Goal: Task Accomplishment & Management: Use online tool/utility

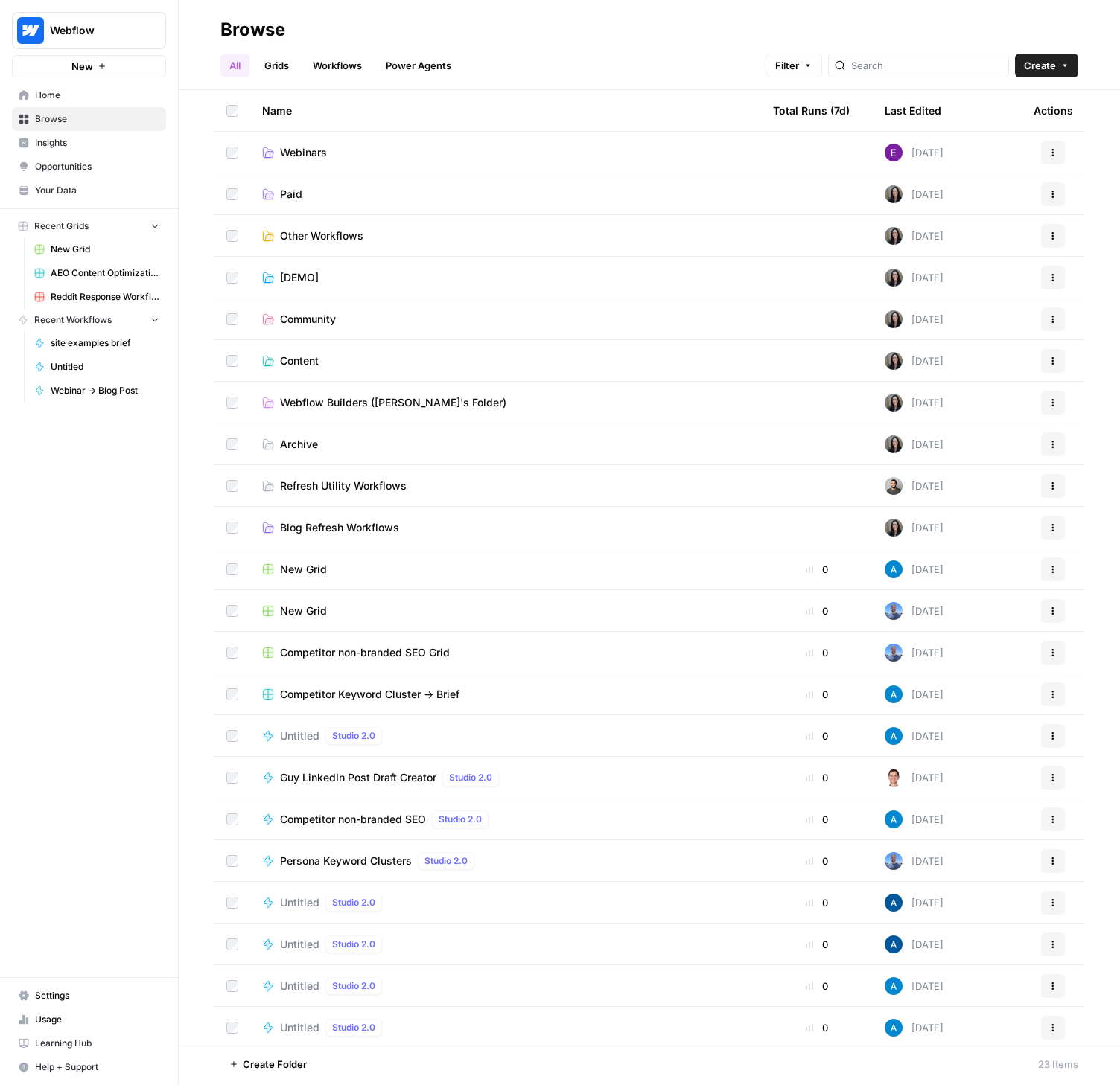
click at [53, 1018] on span "Usage" at bounding box center [97, 1020] width 125 height 13
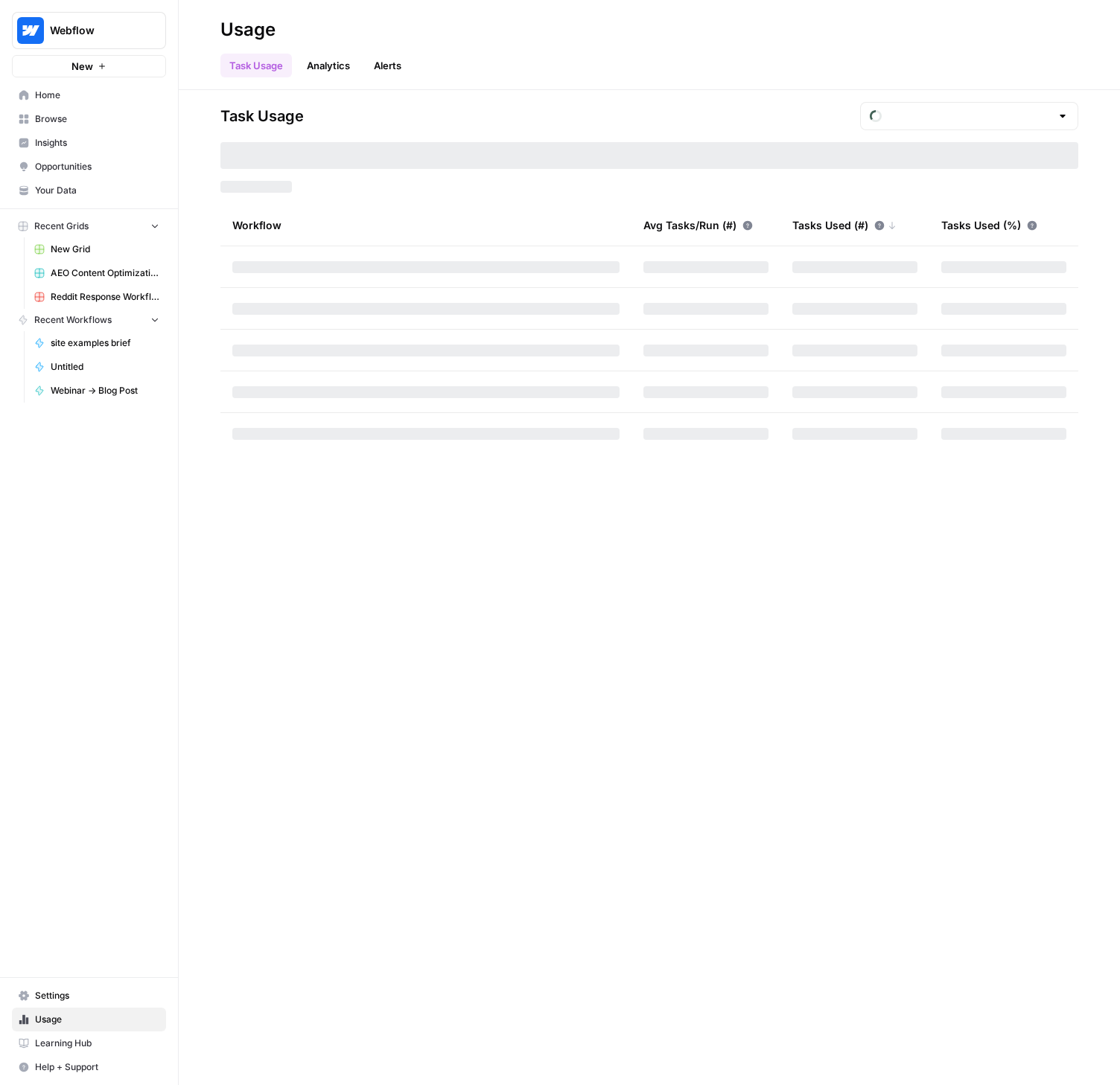
type input "September Tasks"
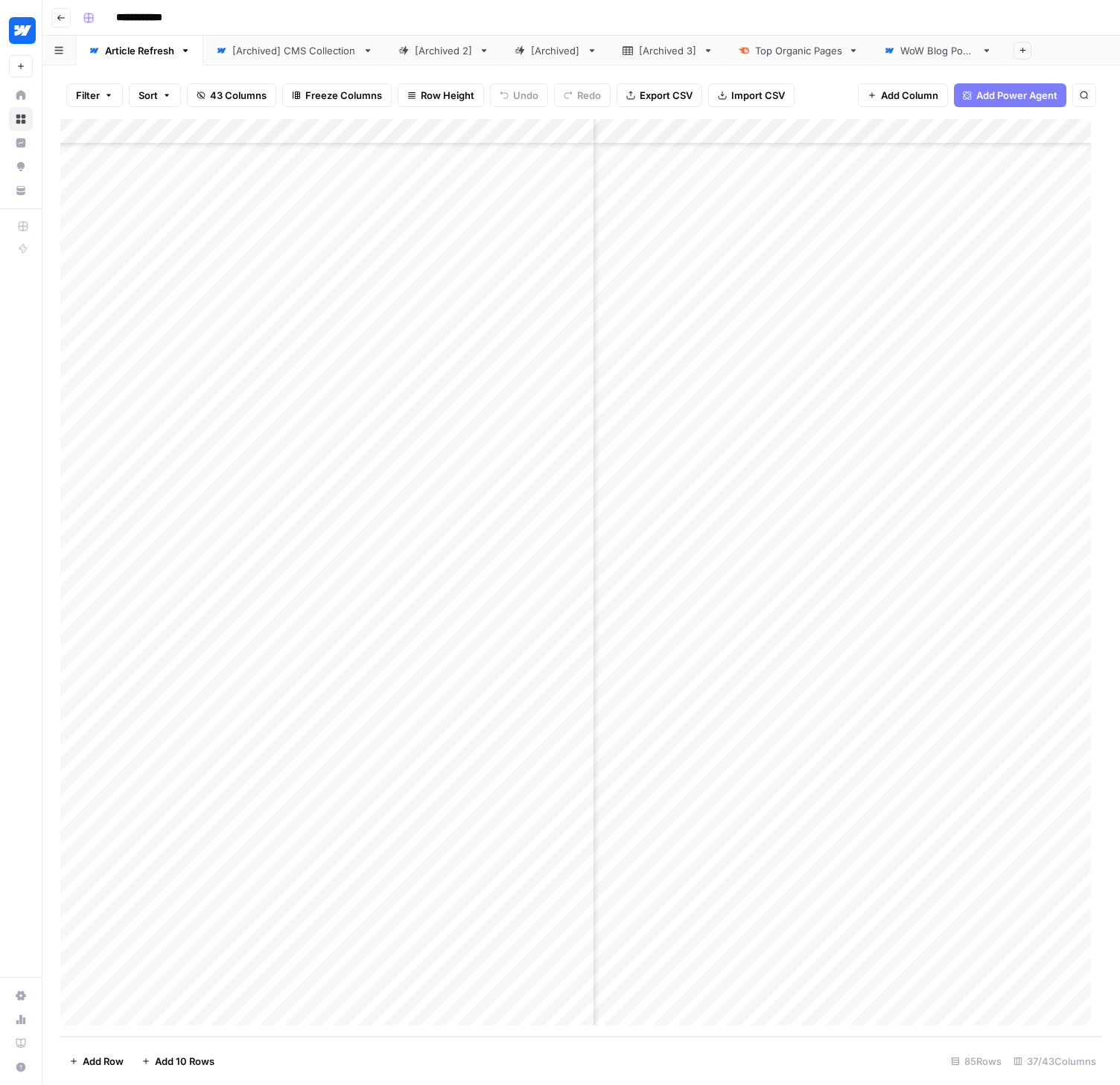
scroll to position [1294, 3459]
click at [430, 811] on div "Add Column" at bounding box center [581, 578] width 1042 height 918
click at [517, 811] on div "Add Column" at bounding box center [581, 578] width 1042 height 918
click at [537, 810] on div "Add Column" at bounding box center [581, 578] width 1042 height 918
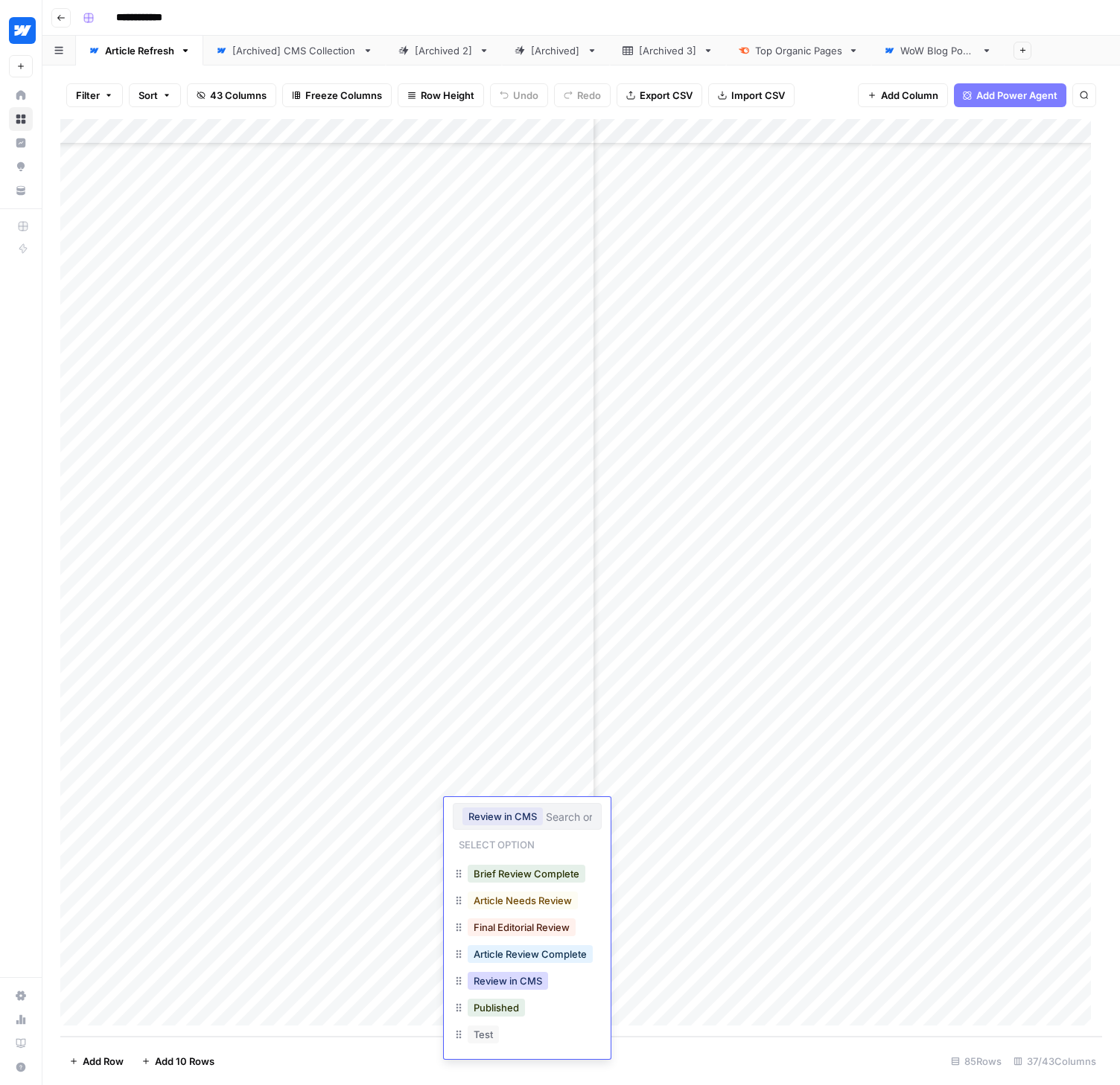
scroll to position [51, 0]
click at [511, 997] on button "Published" at bounding box center [496, 1005] width 57 height 17
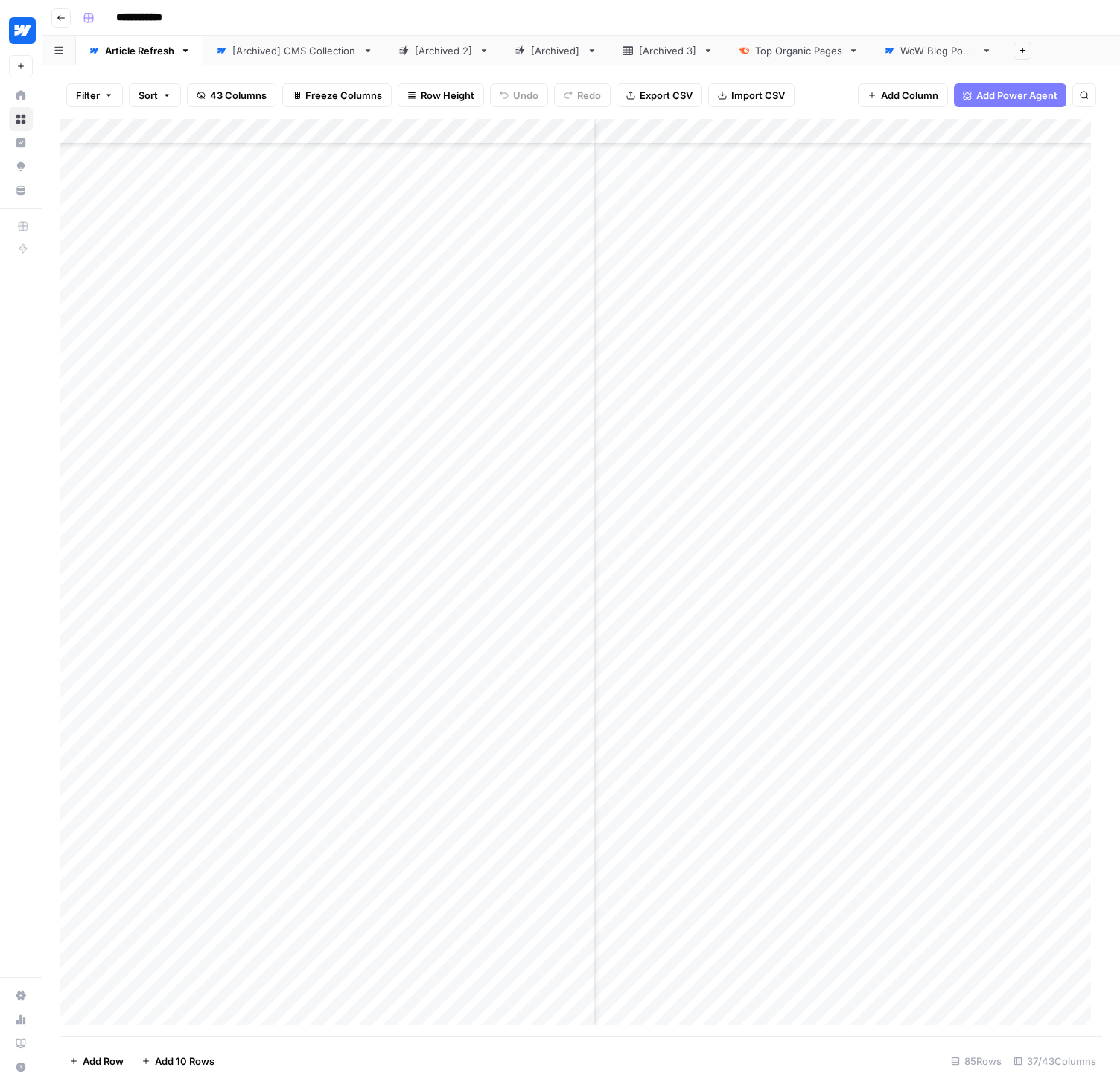
click at [370, 784] on div "Add Column" at bounding box center [581, 578] width 1042 height 918
click at [302, 735] on div "Add Column" at bounding box center [581, 578] width 1042 height 918
click at [328, 783] on div "Add Column" at bounding box center [581, 578] width 1042 height 918
click at [506, 786] on div "Add Column" at bounding box center [581, 578] width 1042 height 918
click at [570, 787] on div "Add Column" at bounding box center [581, 578] width 1042 height 918
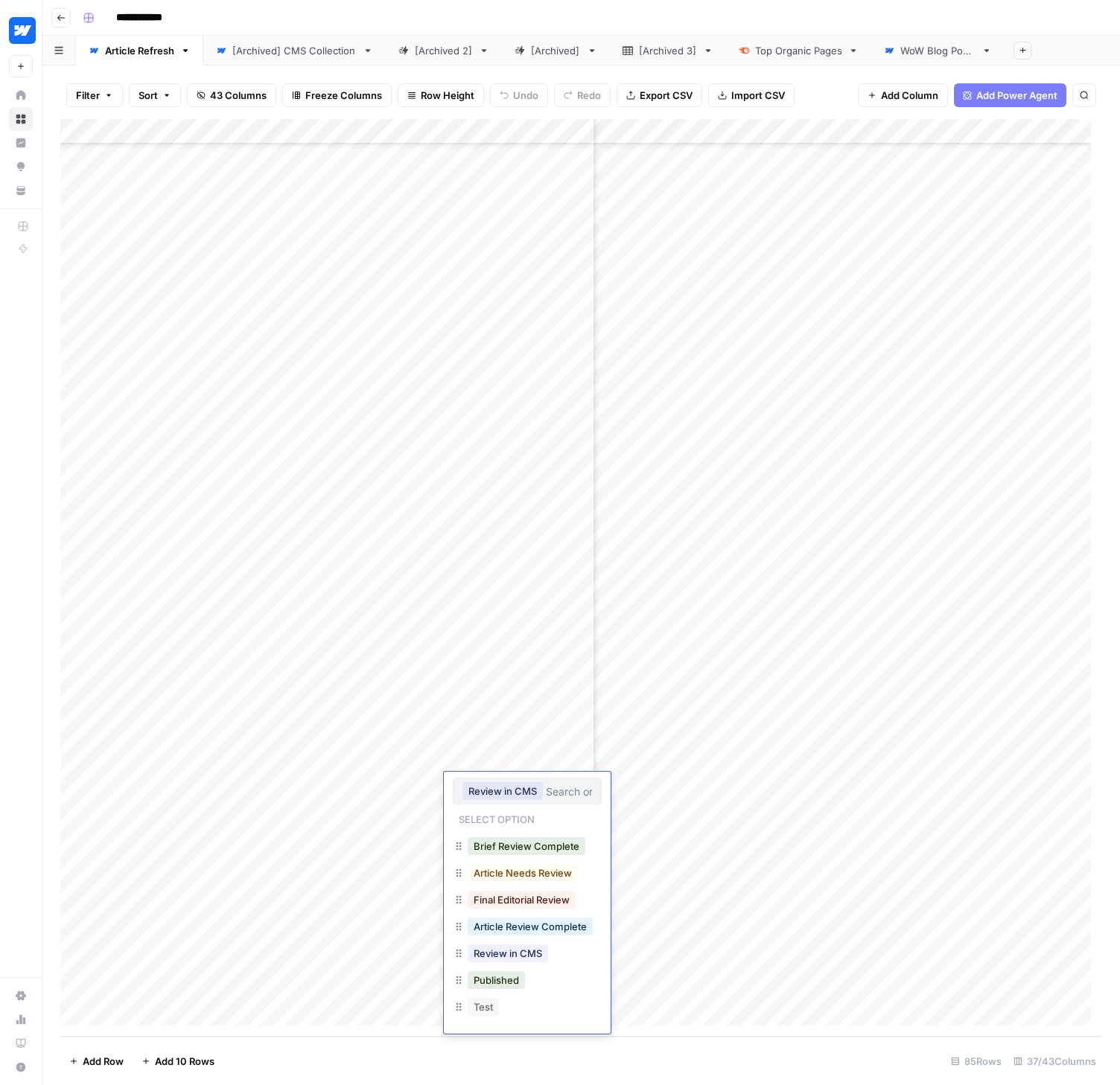
click at [516, 992] on div "Published" at bounding box center [526, 982] width 149 height 27
click at [508, 979] on button "Published" at bounding box center [496, 979] width 57 height 17
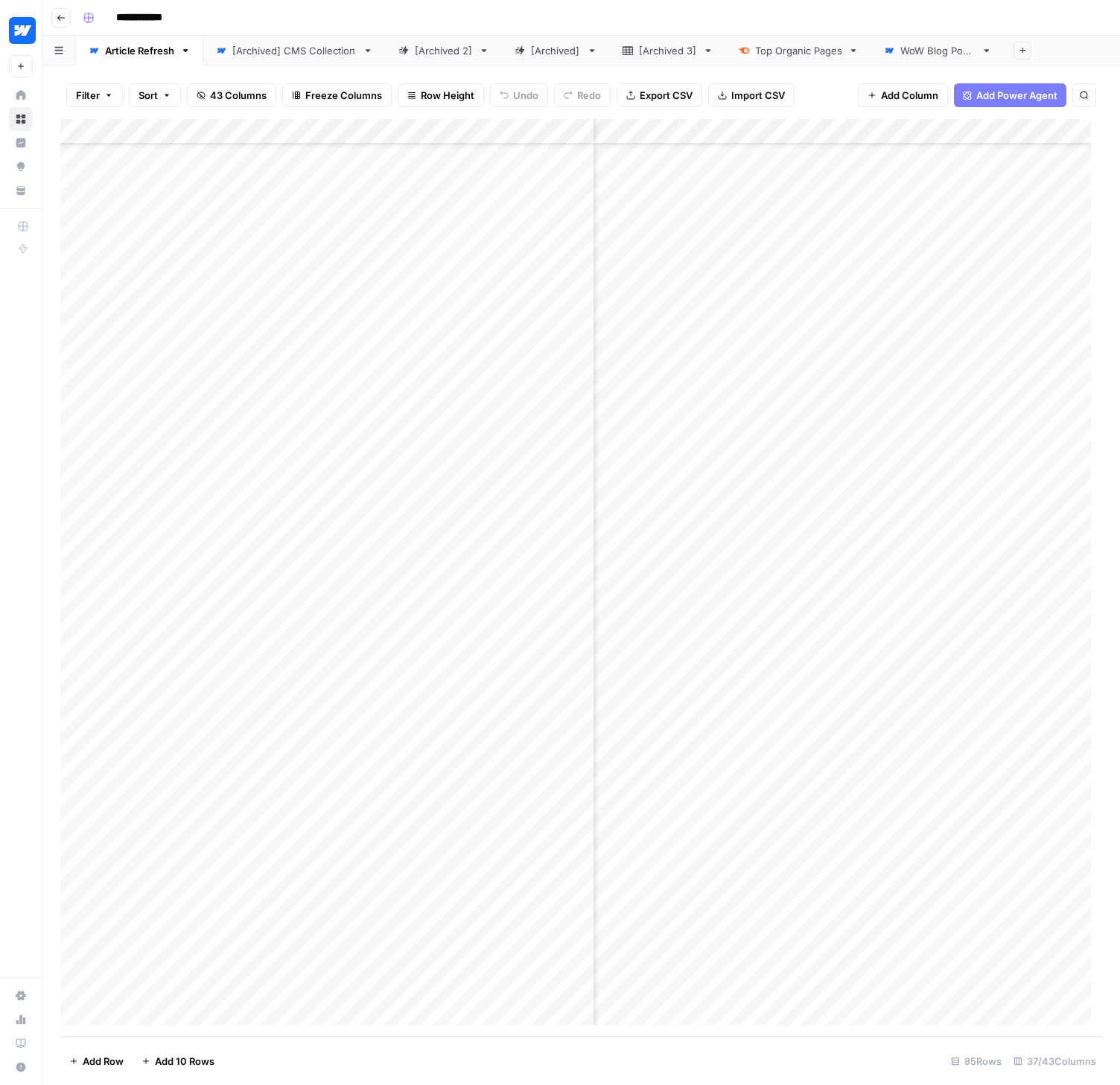
click at [360, 783] on div "Add Column" at bounding box center [581, 578] width 1042 height 918
click at [530, 759] on div "Add Column" at bounding box center [581, 578] width 1042 height 918
click at [516, 765] on div "Add Column" at bounding box center [581, 578] width 1042 height 918
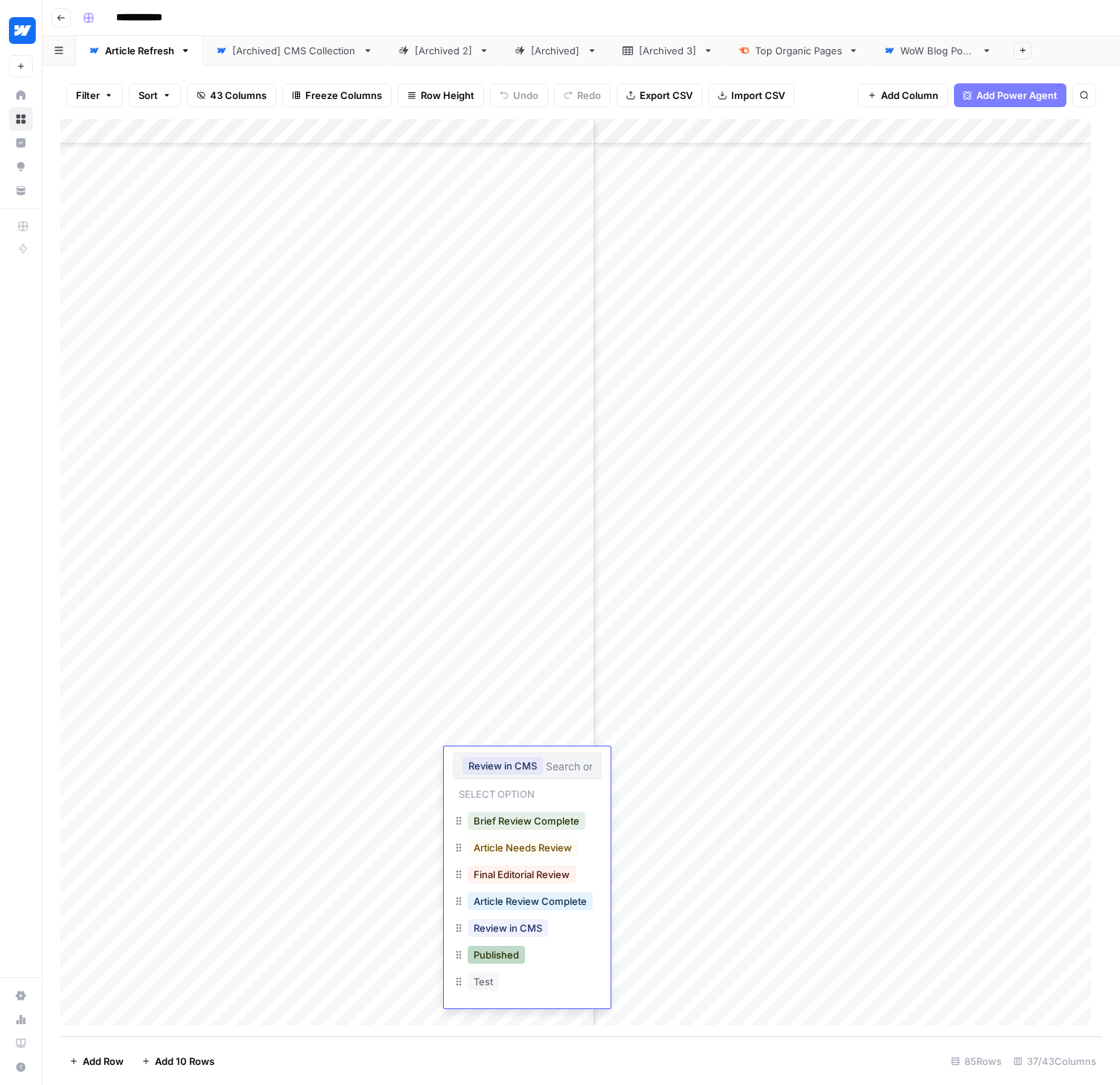
click at [516, 961] on button "Published" at bounding box center [496, 954] width 57 height 17
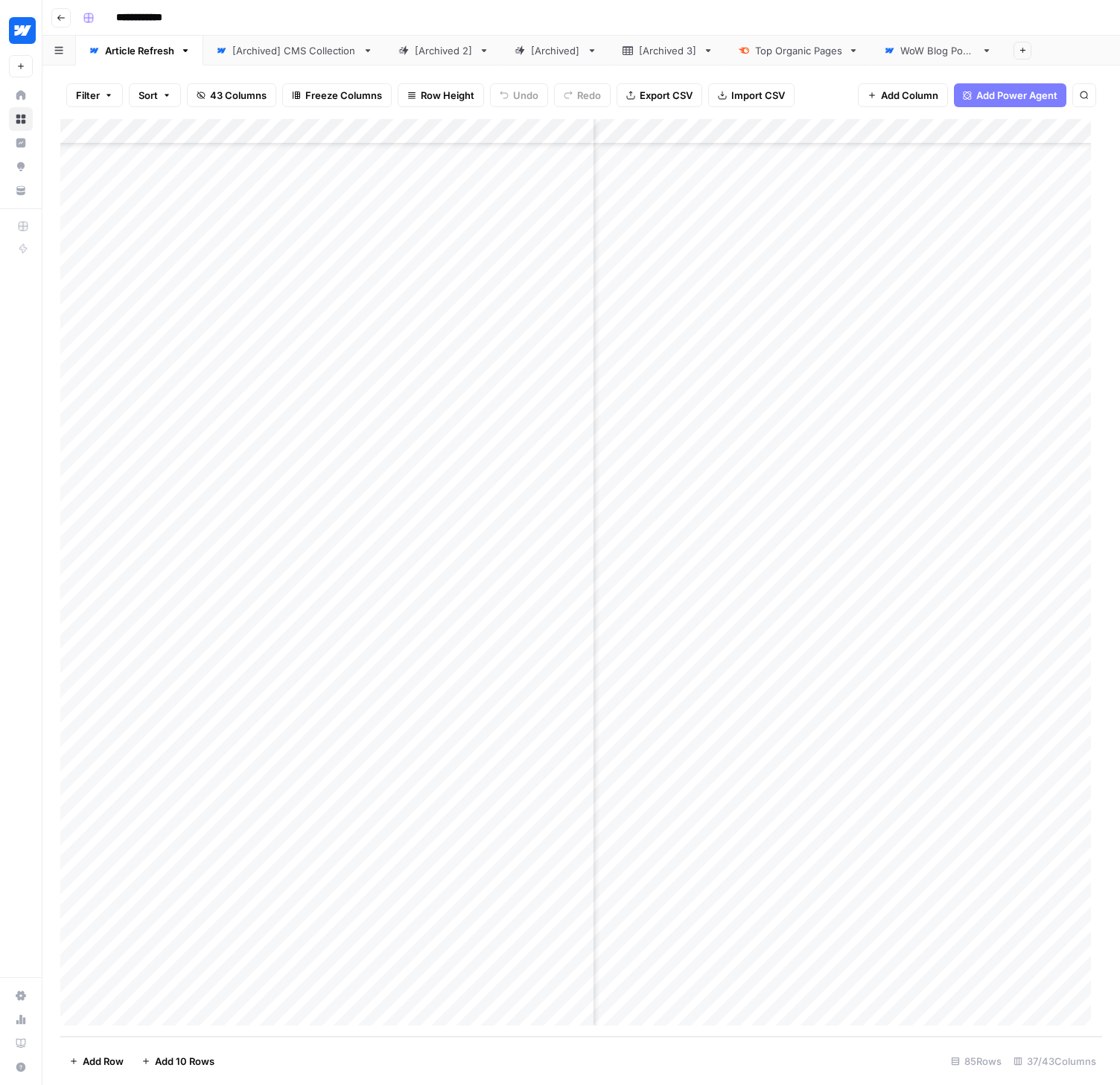
scroll to position [1294, 3892]
click at [828, 834] on div "Add Column" at bounding box center [581, 578] width 1042 height 918
click at [828, 861] on div "Add Column" at bounding box center [581, 578] width 1042 height 918
